Goal: Task Accomplishment & Management: Manage account settings

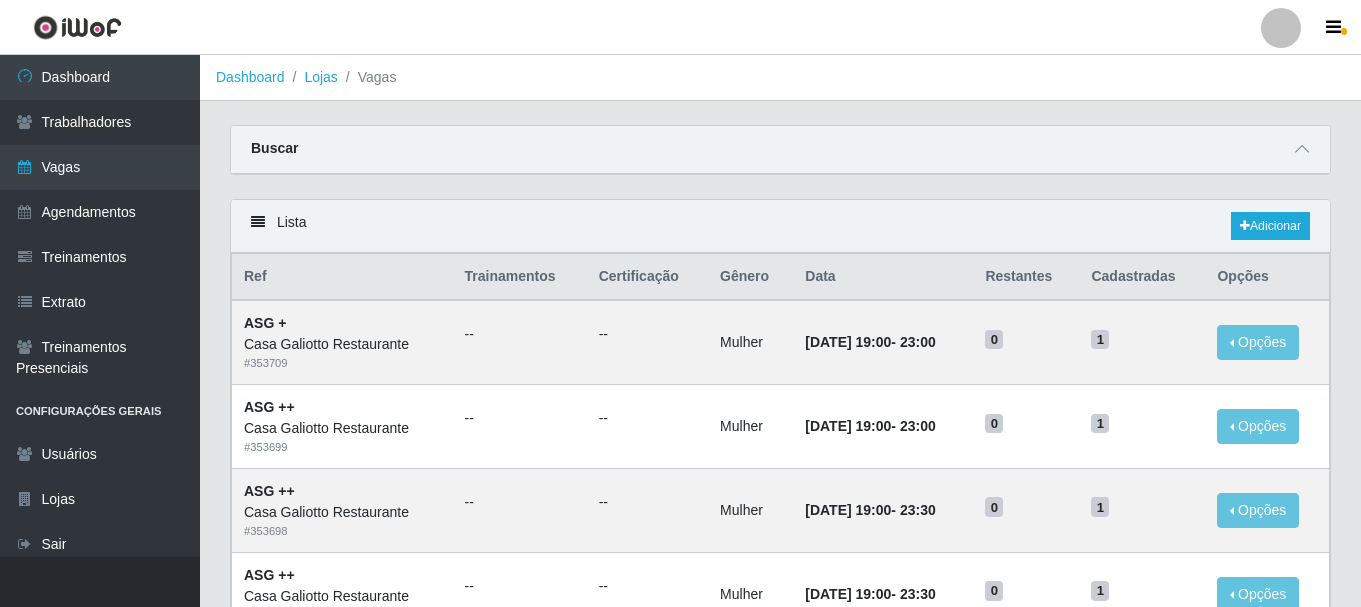
click at [702, 61] on ol "Dashboard Lojas Vagas" at bounding box center [780, 78] width 1161 height 46
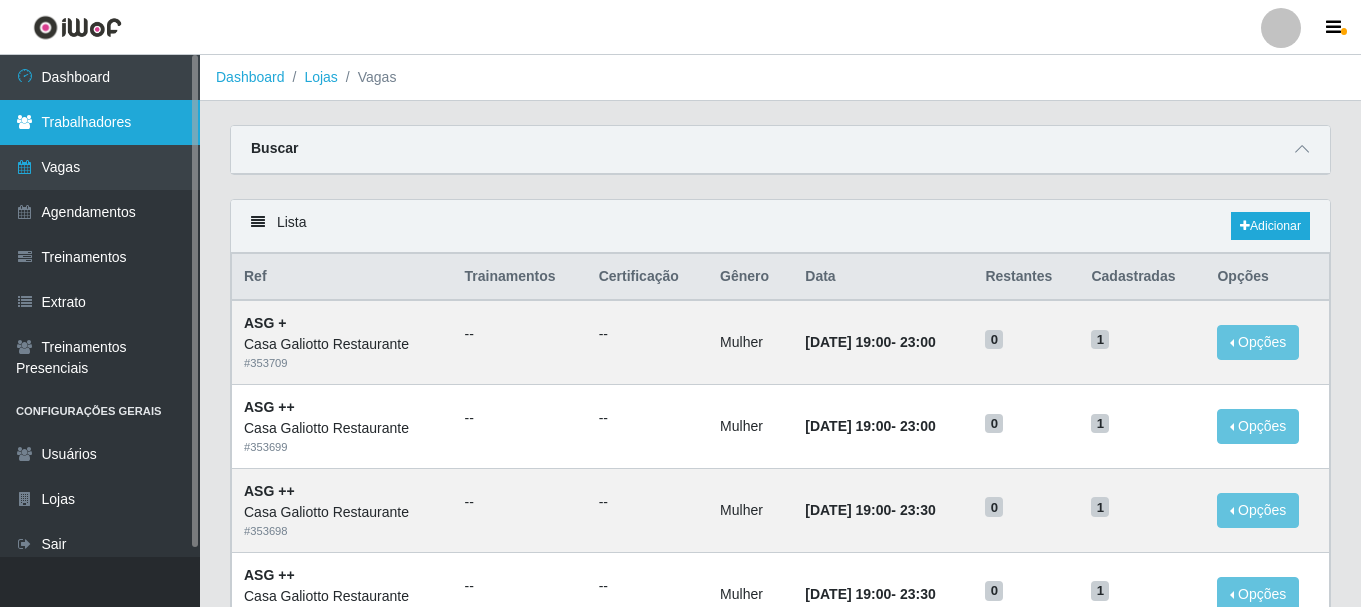
click at [85, 101] on link "Trabalhadores" at bounding box center [100, 122] width 200 height 45
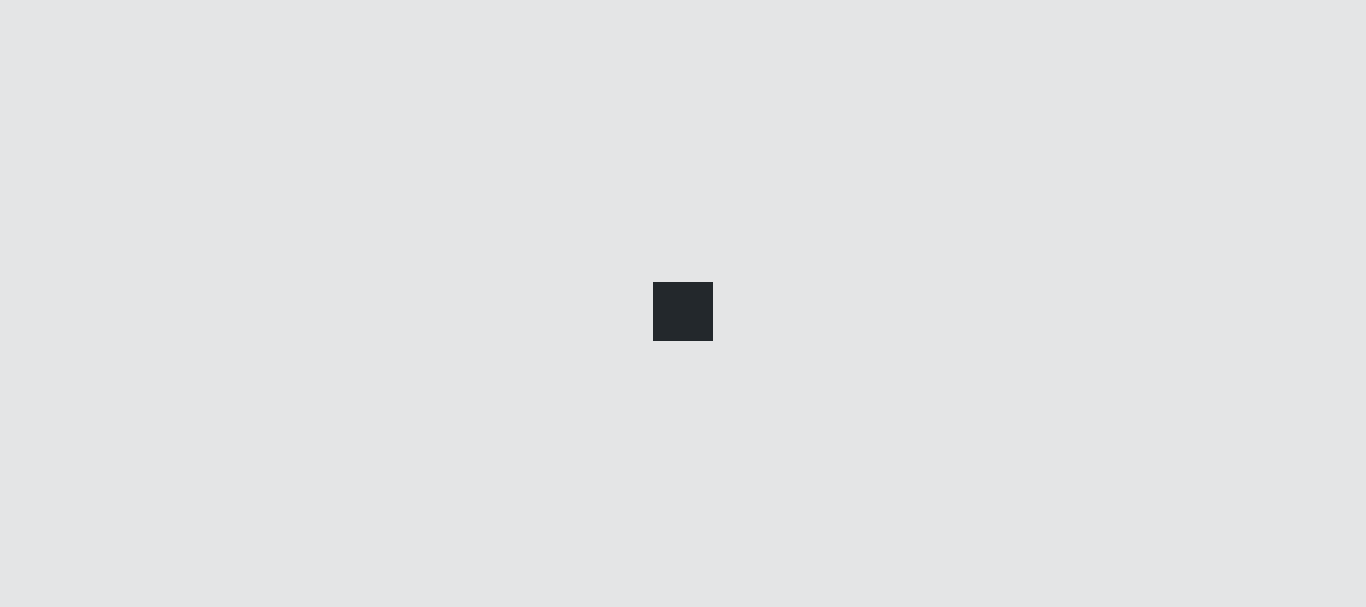
drag, startPoint x: 85, startPoint y: 101, endPoint x: 108, endPoint y: 86, distance: 27.5
click at [100, 90] on div at bounding box center [683, 303] width 1366 height 607
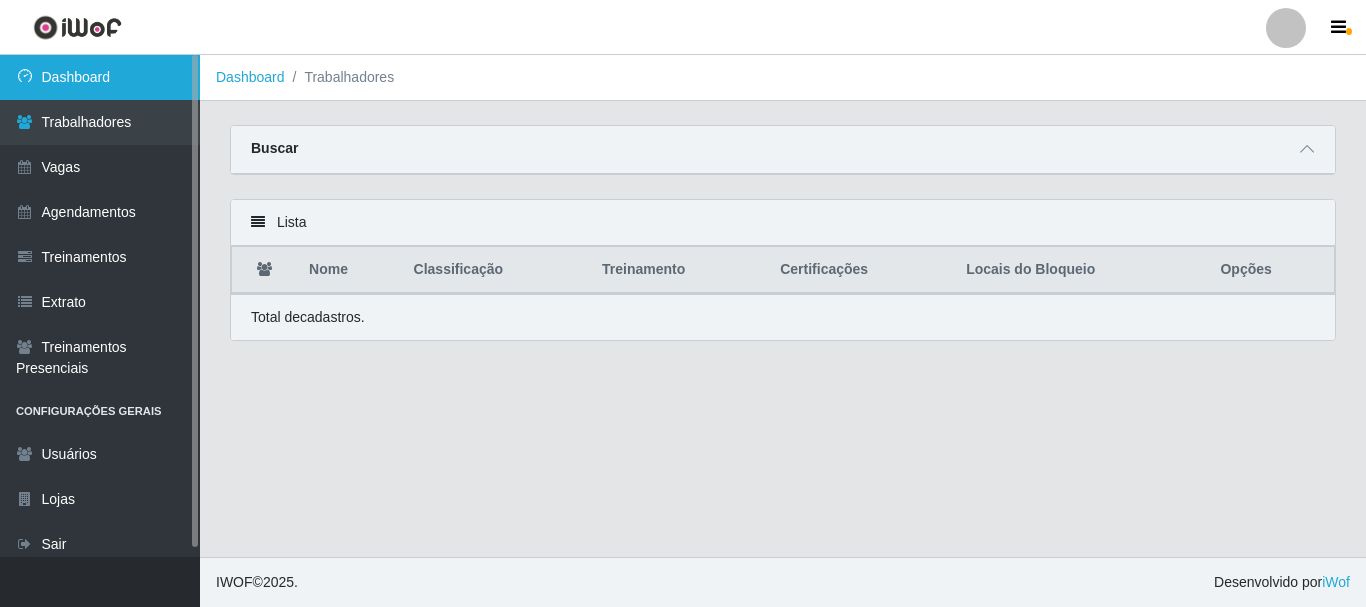
click at [111, 85] on link "Dashboard" at bounding box center [100, 77] width 200 height 45
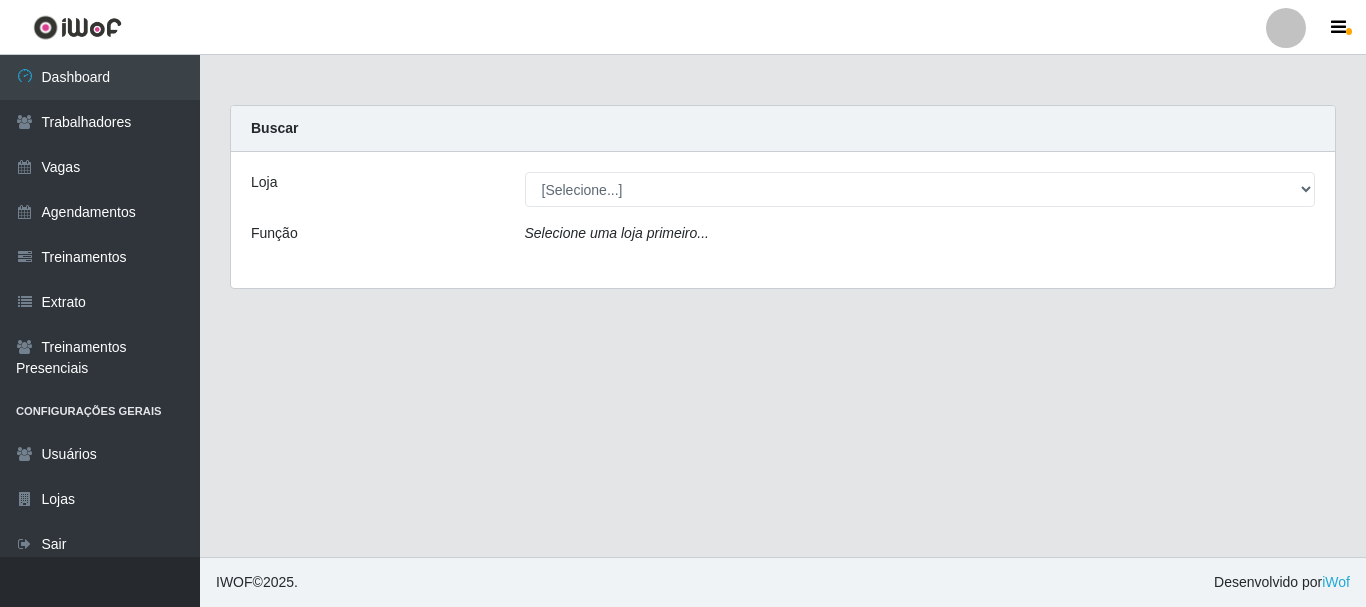
click at [652, 207] on div "Loja [Selecione...] Casa Galiotto Restaurante Função Selecione [PERSON_NAME] pr…" at bounding box center [783, 220] width 1104 height 136
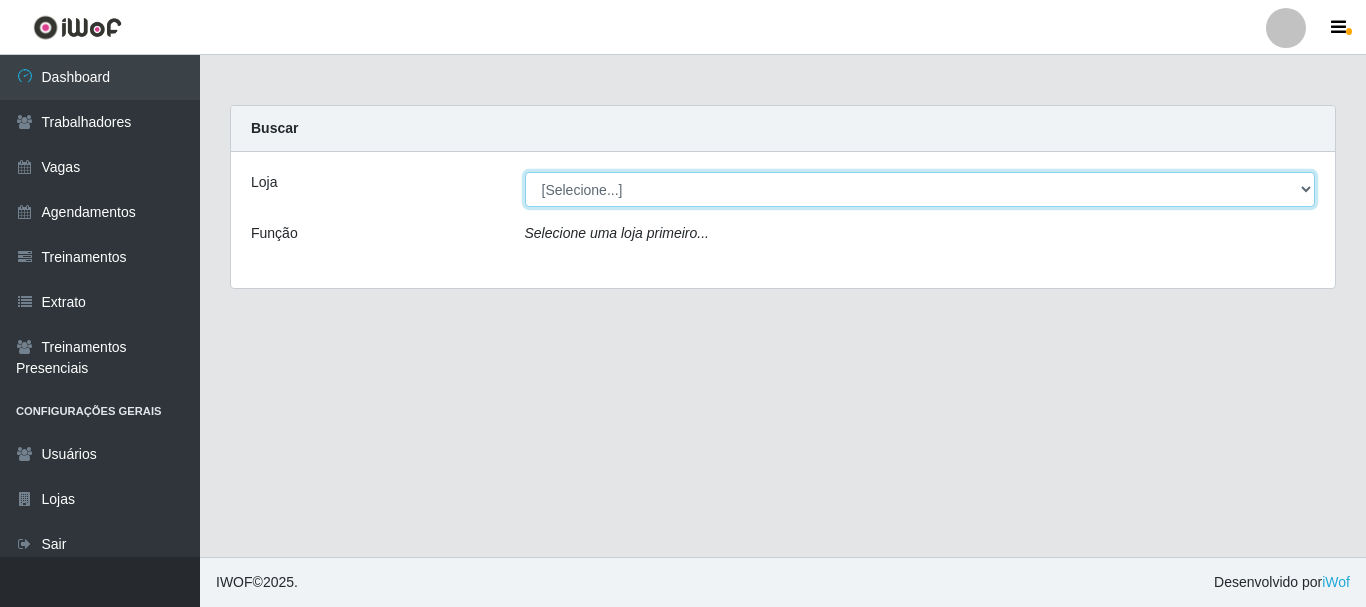
click at [633, 201] on select "[Selecione...] [GEOGRAPHIC_DATA]" at bounding box center [920, 189] width 791 height 35
select select "279"
click at [525, 172] on select "[Selecione...] [GEOGRAPHIC_DATA]" at bounding box center [920, 189] width 791 height 35
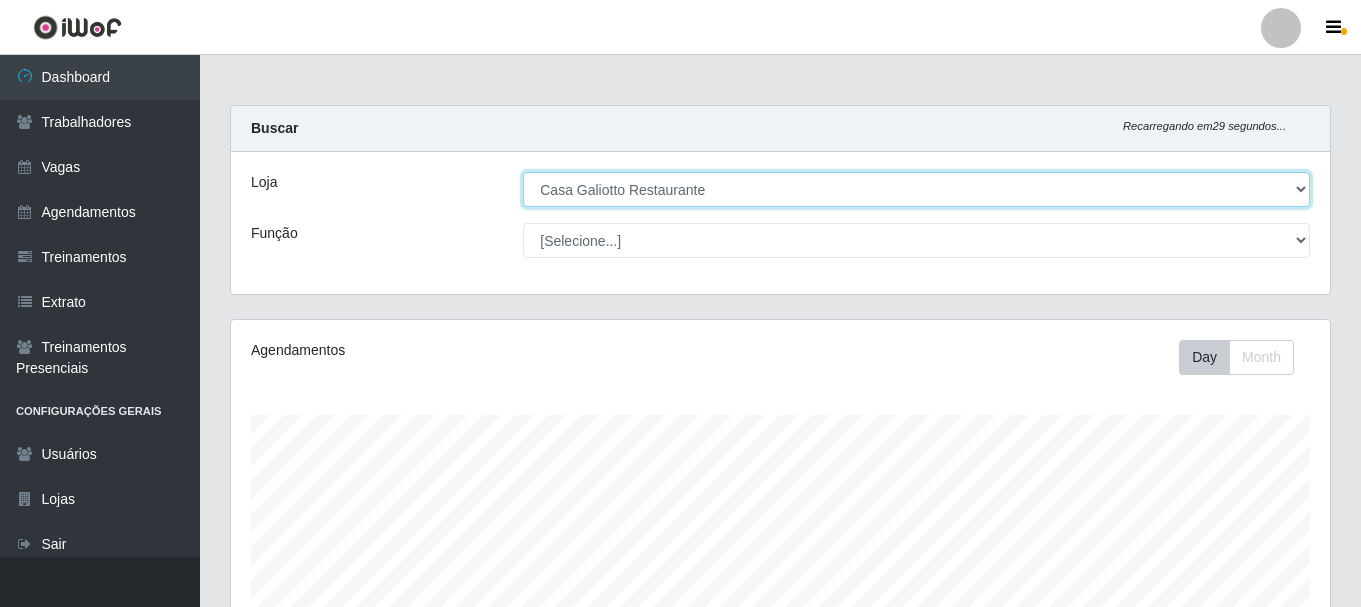
scroll to position [454, 0]
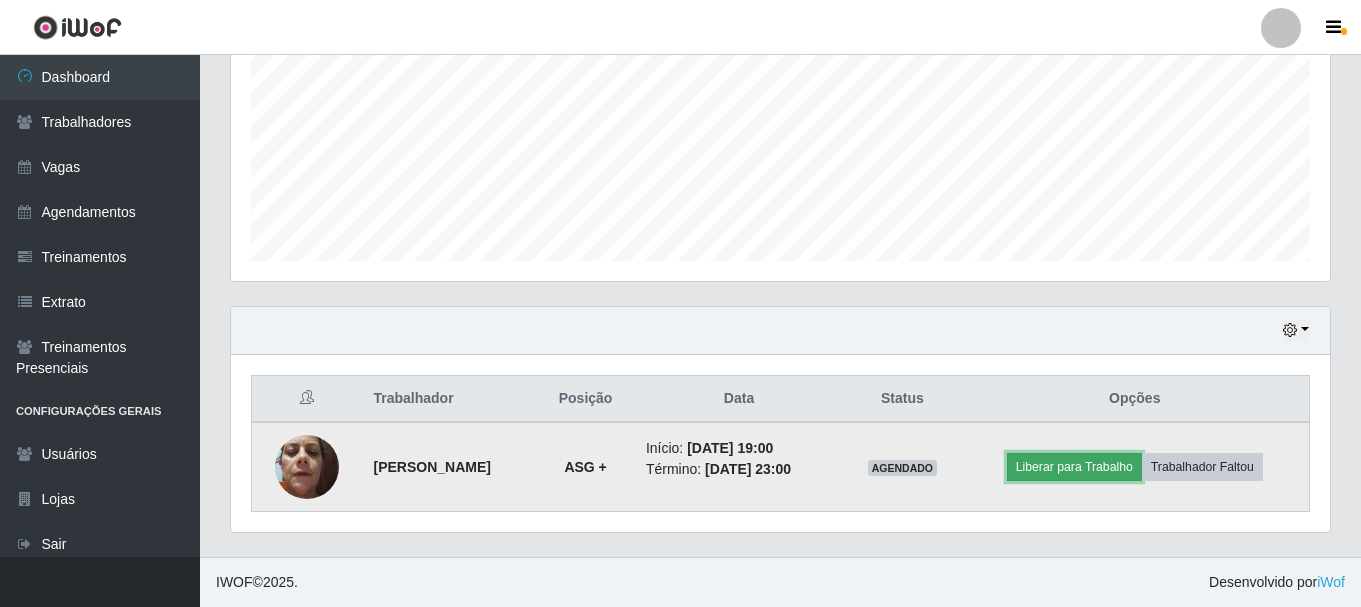
click at [1104, 465] on button "Liberar para Trabalho" at bounding box center [1074, 467] width 135 height 28
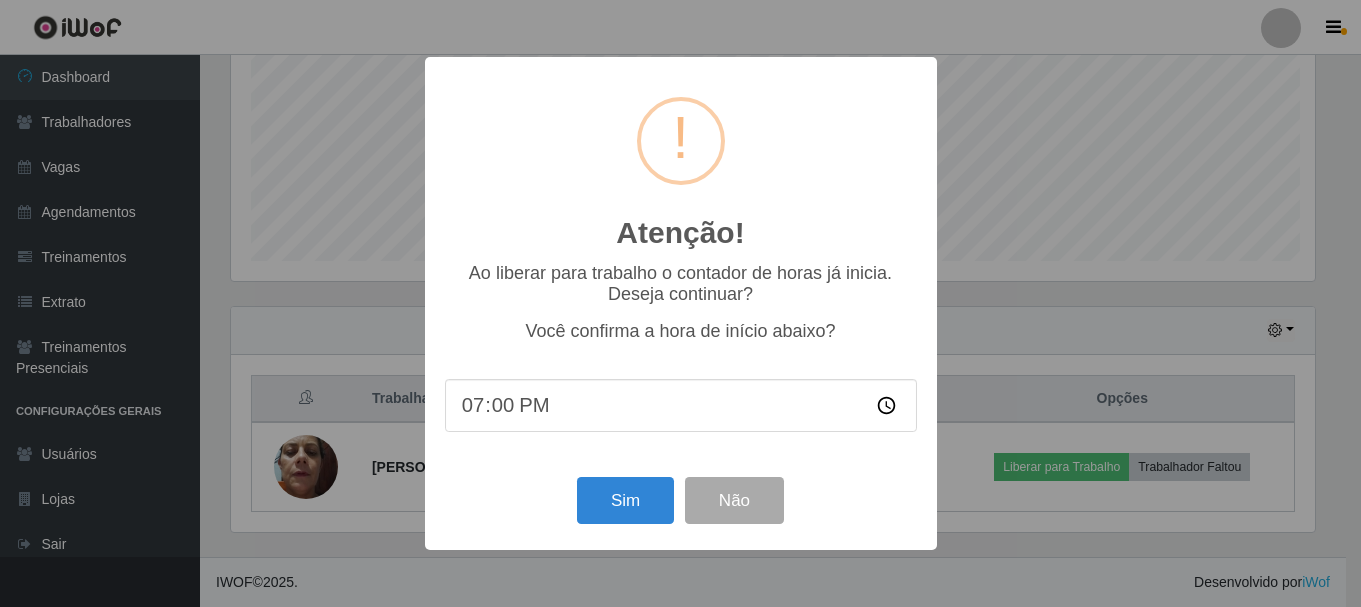
scroll to position [415, 1089]
click at [633, 519] on button "Sim" at bounding box center [627, 500] width 97 height 47
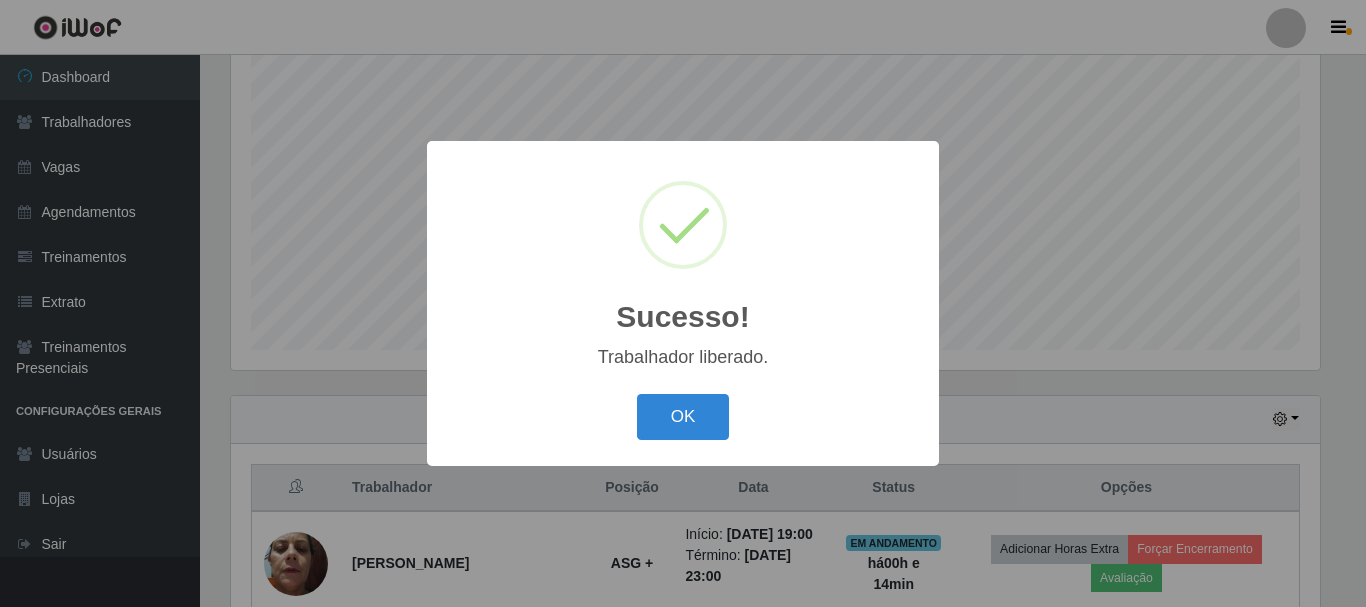
click at [637, 394] on button "OK" at bounding box center [683, 417] width 93 height 47
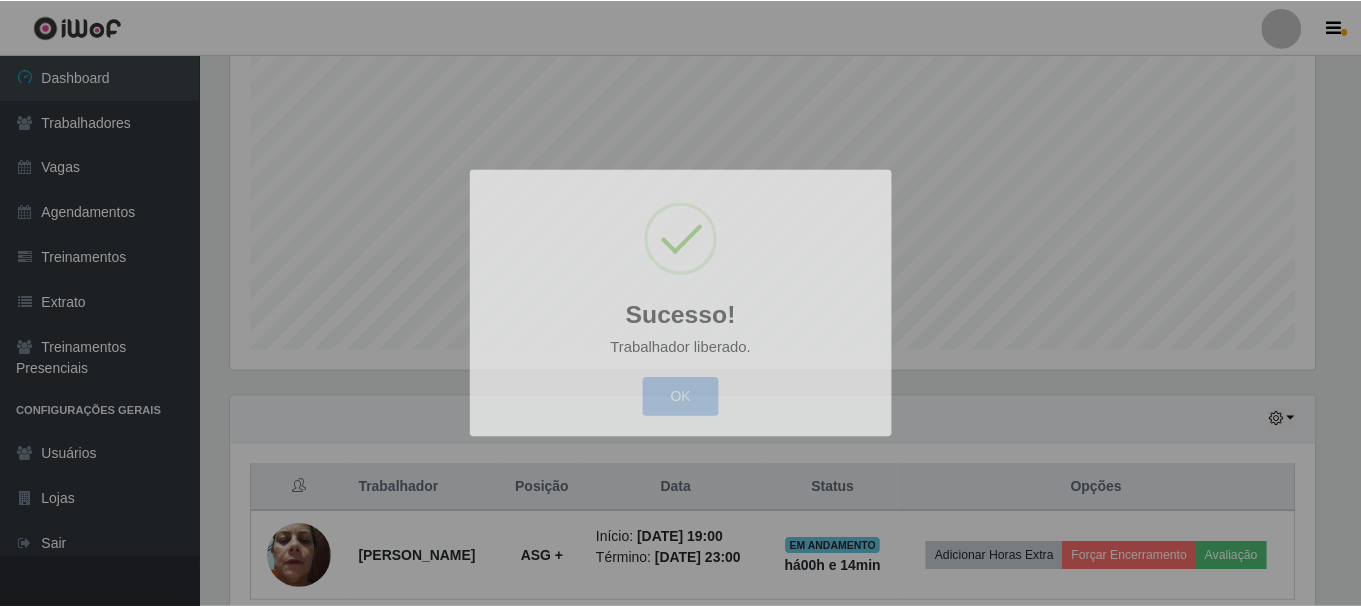
scroll to position [415, 1099]
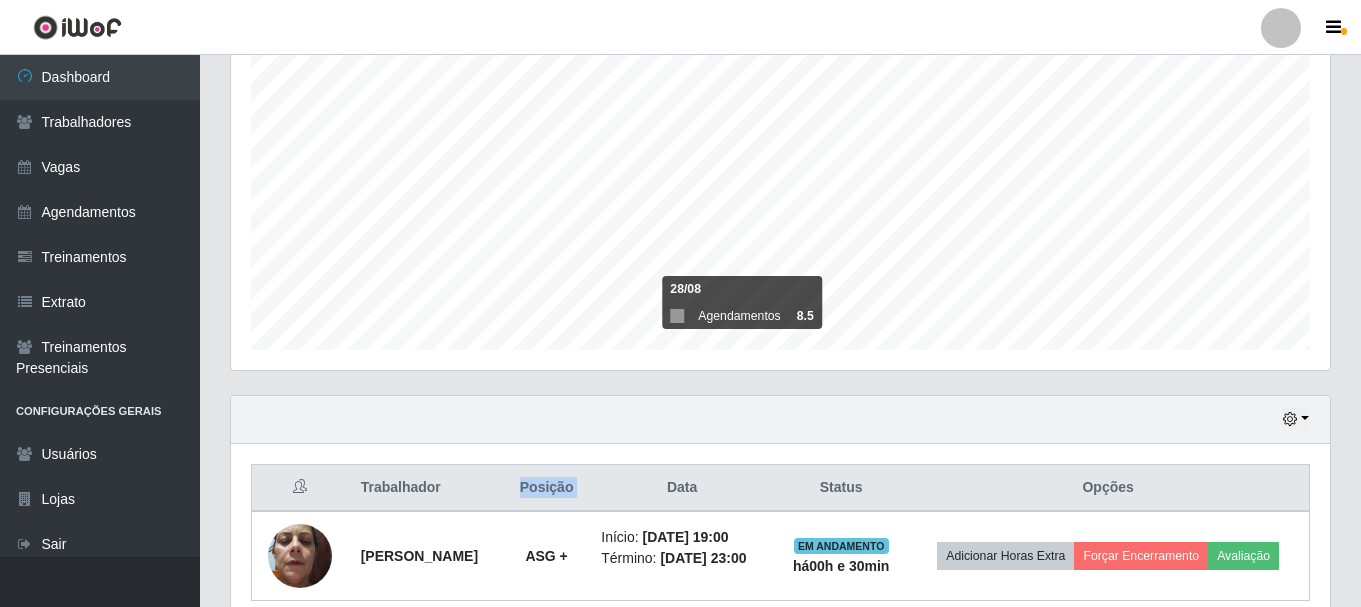
drag, startPoint x: 518, startPoint y: 489, endPoint x: 600, endPoint y: 487, distance: 82.0
click at [600, 487] on tr "Trabalhador Posição Data Status Opções" at bounding box center [781, 488] width 1058 height 47
click at [600, 487] on th "Data" at bounding box center [682, 488] width 186 height 47
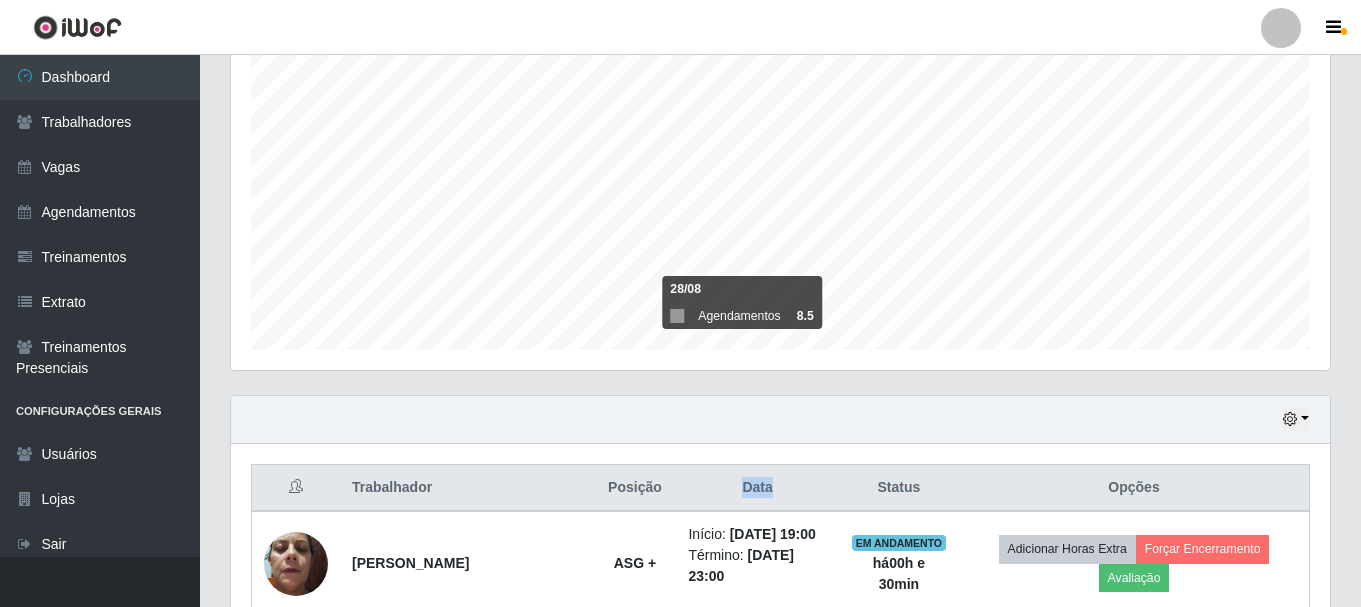
drag, startPoint x: 692, startPoint y: 493, endPoint x: 744, endPoint y: 489, distance: 52.2
click at [742, 489] on th "Data" at bounding box center [757, 488] width 162 height 47
click at [748, 488] on th "Data" at bounding box center [757, 488] width 162 height 47
drag, startPoint x: 908, startPoint y: 486, endPoint x: 854, endPoint y: 485, distance: 54.0
click at [856, 485] on th "Status" at bounding box center [899, 488] width 120 height 47
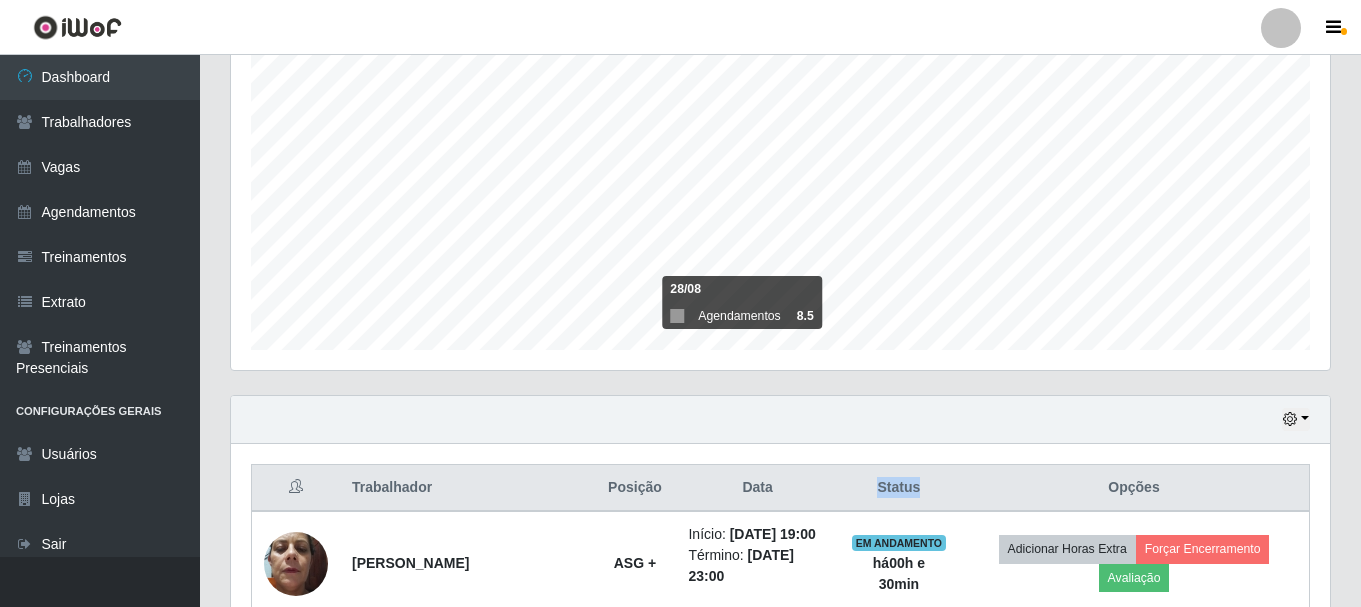
click at [848, 484] on th "Status" at bounding box center [899, 488] width 120 height 47
